Goal: Task Accomplishment & Management: Use online tool/utility

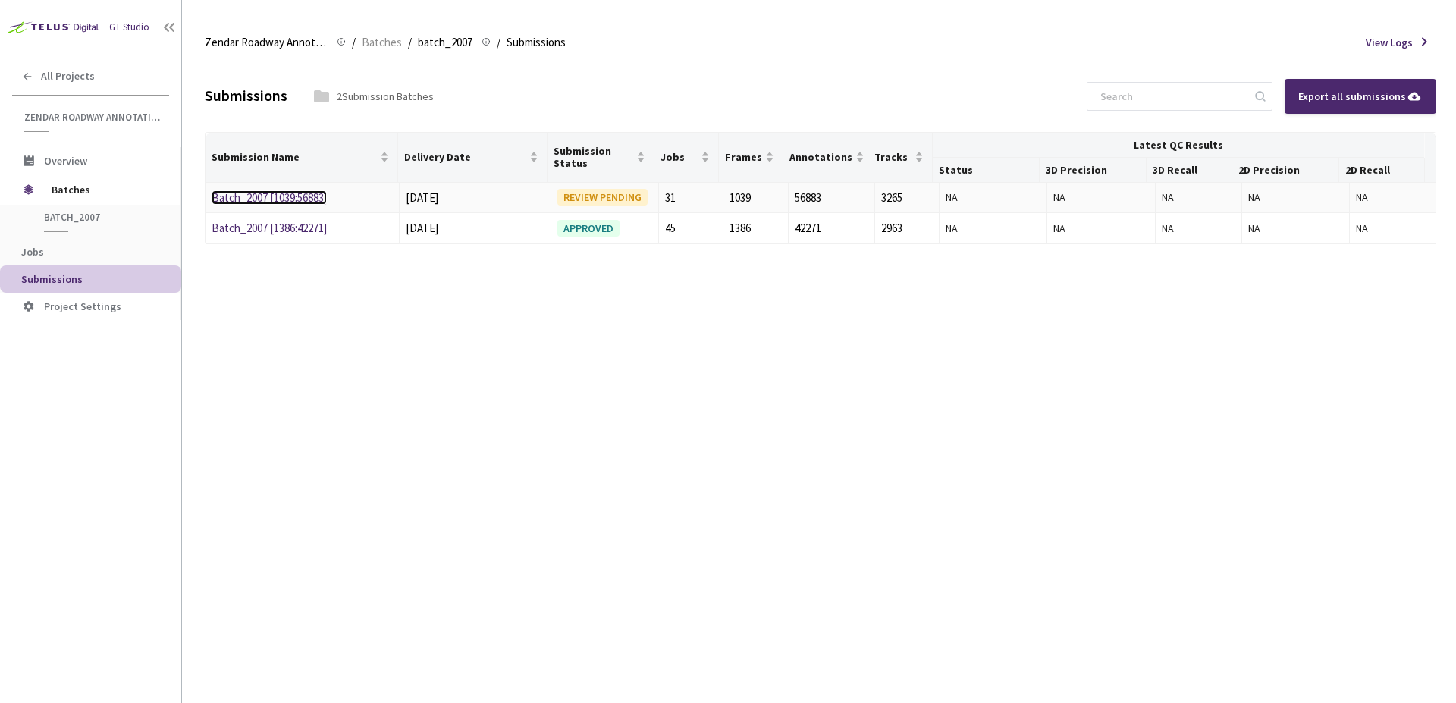
click at [301, 203] on link "Batch_2007 [1039:56883]" at bounding box center [269, 197] width 115 height 14
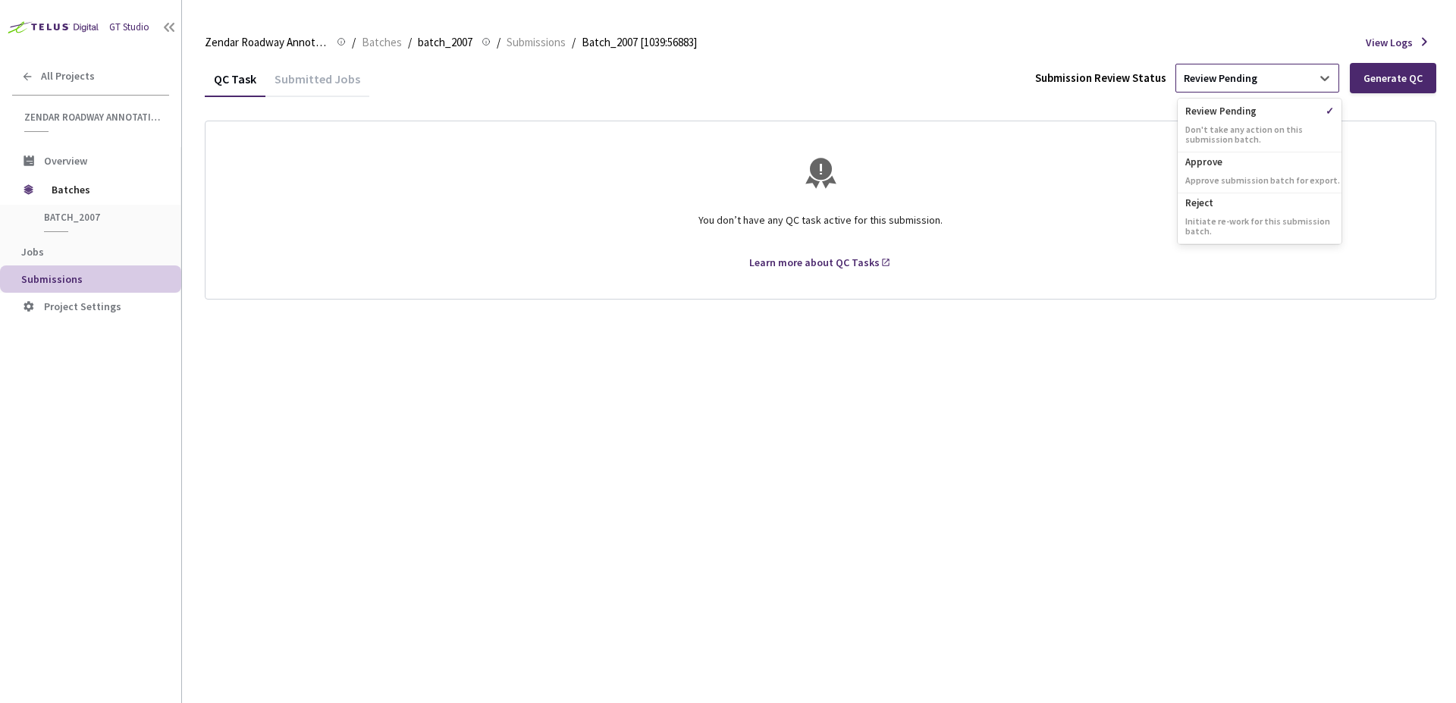
click at [1274, 80] on div "Review Pending" at bounding box center [1243, 78] width 135 height 24
click at [1236, 169] on div "Approve Approve submission batch for export." at bounding box center [1260, 172] width 164 height 41
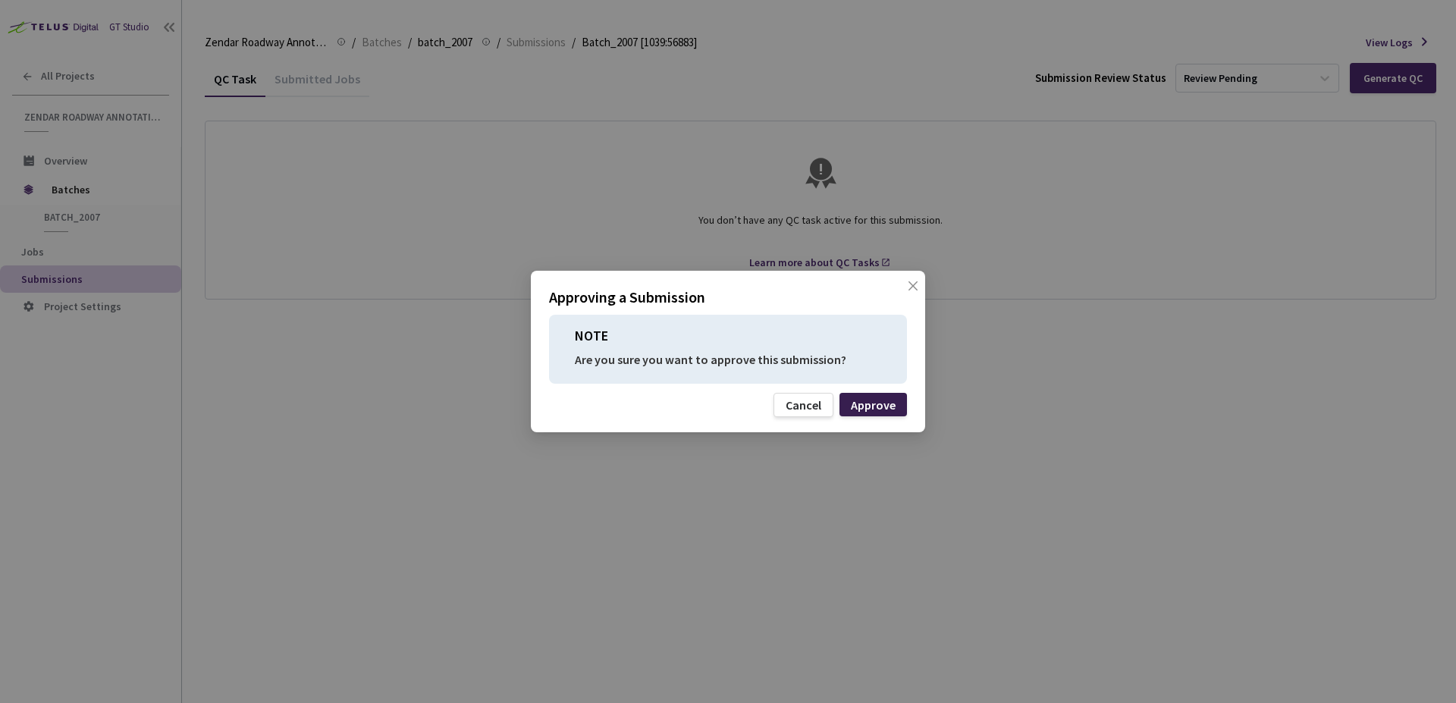
click at [883, 406] on div "Approve" at bounding box center [873, 405] width 45 height 12
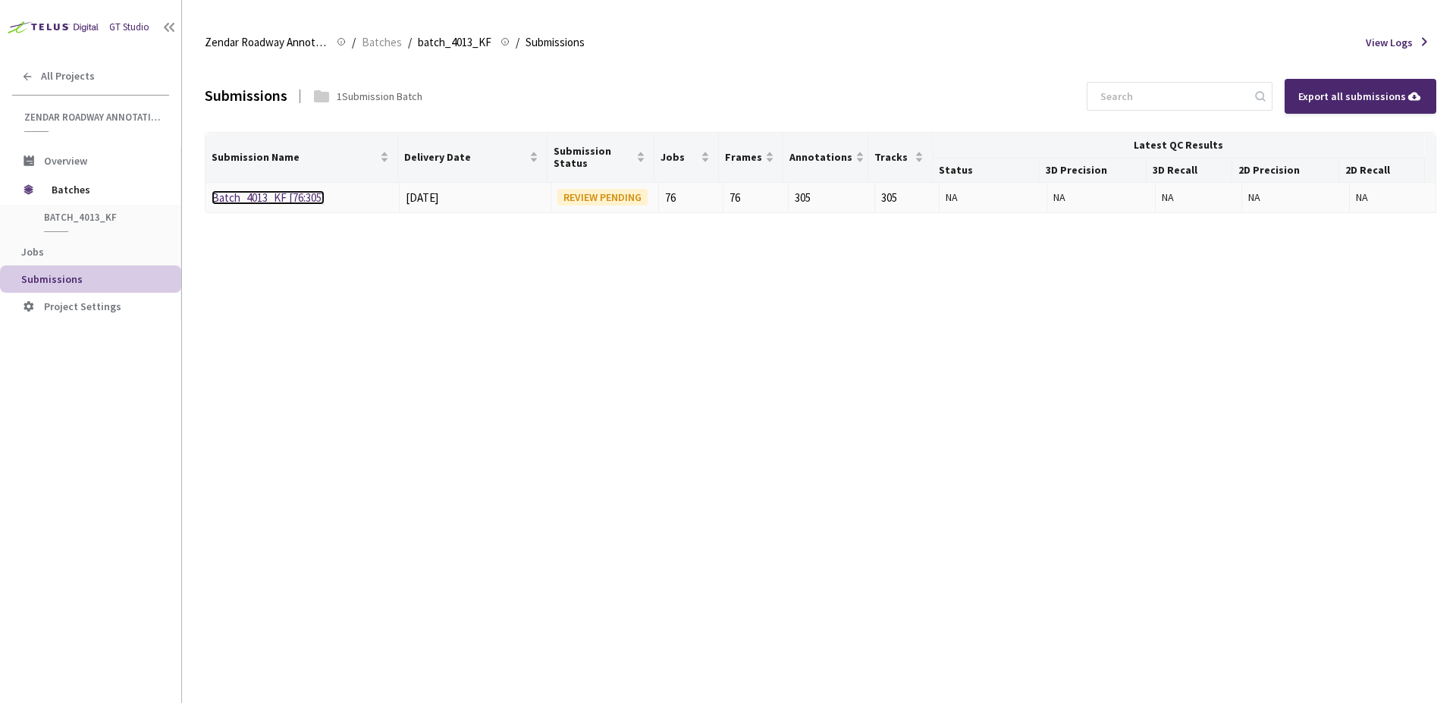
click at [280, 201] on link "Batch_4013_KF [76:305]" at bounding box center [268, 197] width 113 height 14
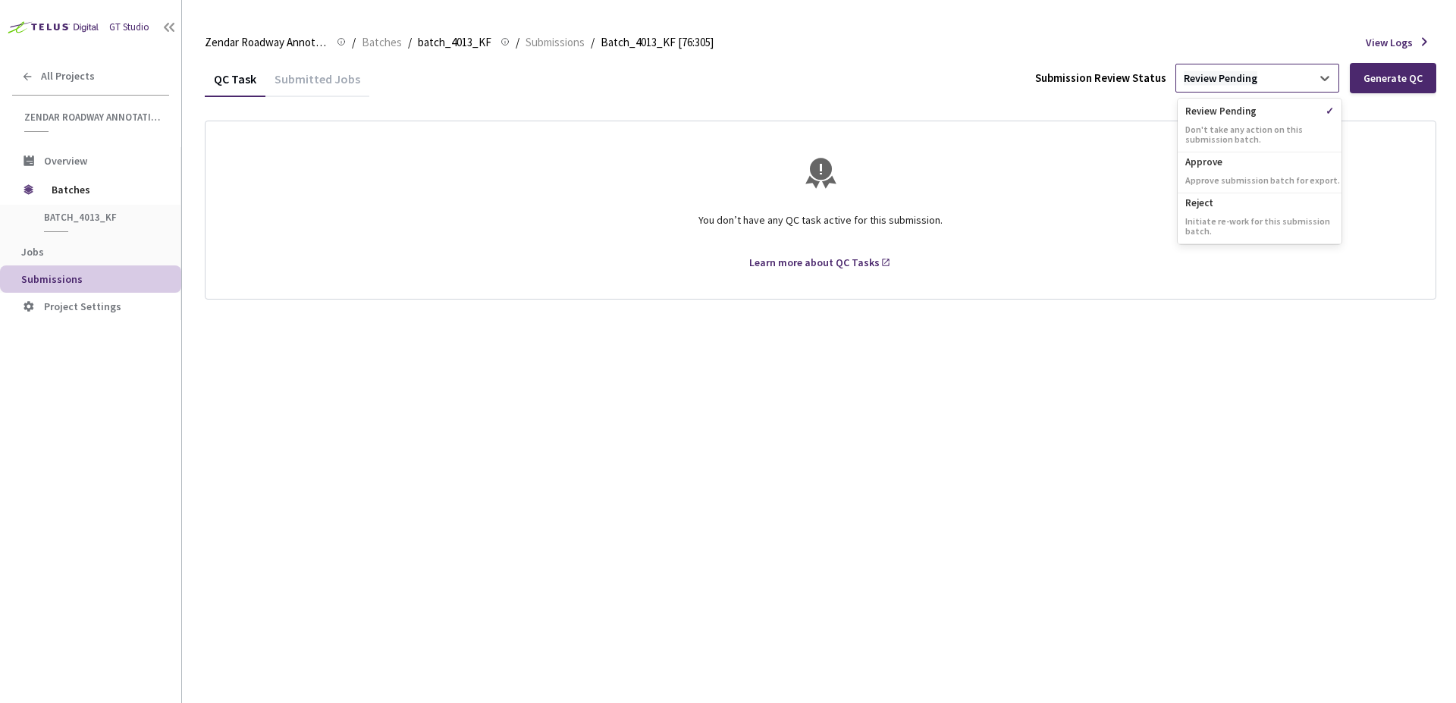
click at [1204, 85] on div "Review Pending" at bounding box center [1221, 78] width 74 height 14
click at [1207, 162] on p "Approve" at bounding box center [1260, 159] width 164 height 15
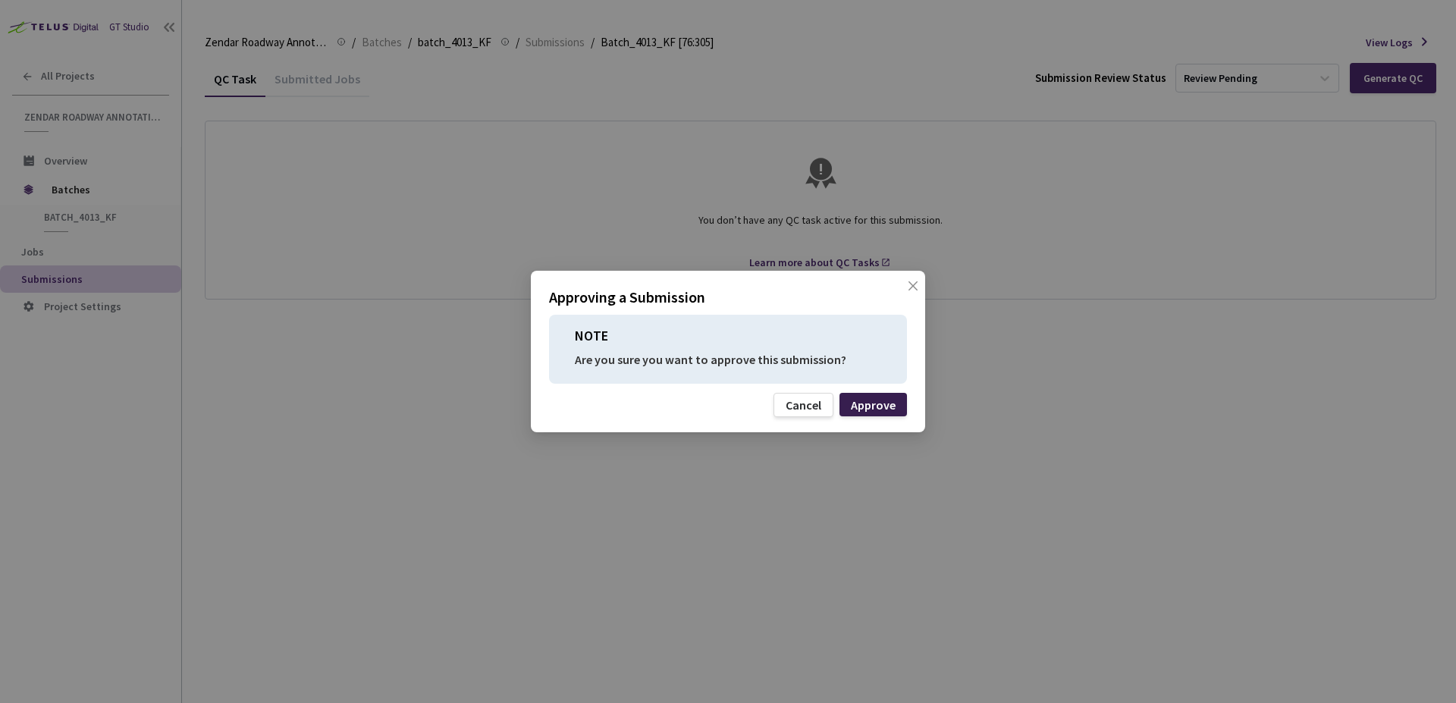
click at [878, 411] on div "Approve" at bounding box center [873, 405] width 45 height 12
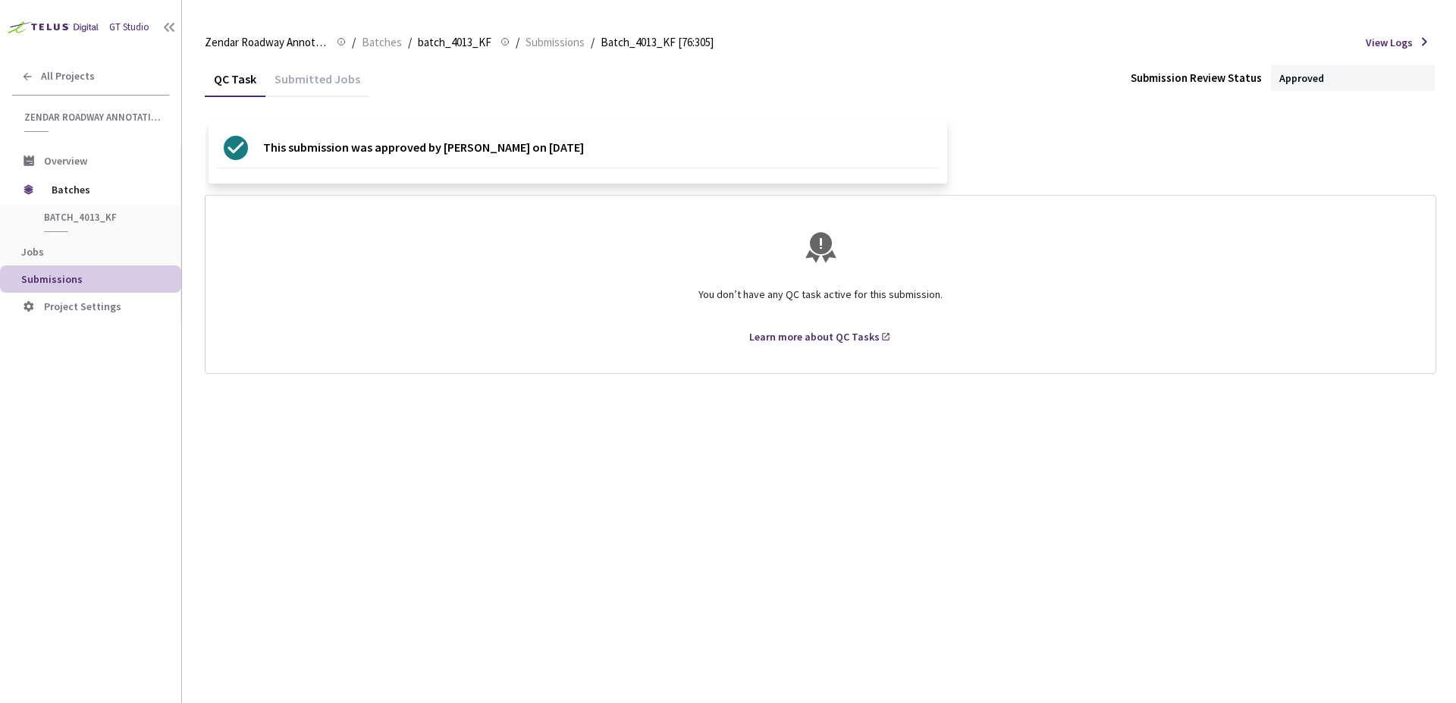
click at [769, 105] on div "QC Task Submitted Jobs Submission Review Status Approved This submission was ap…" at bounding box center [821, 217] width 1232 height 313
click at [1003, 152] on div "This submission was approved by [PERSON_NAME] on [DATE]" at bounding box center [821, 152] width 1232 height 63
click at [800, 61] on div "QC Task Submitted Jobs Submission Review Status Approved" at bounding box center [821, 79] width 1232 height 36
